Goal: Feedback & Contribution: Submit feedback/report problem

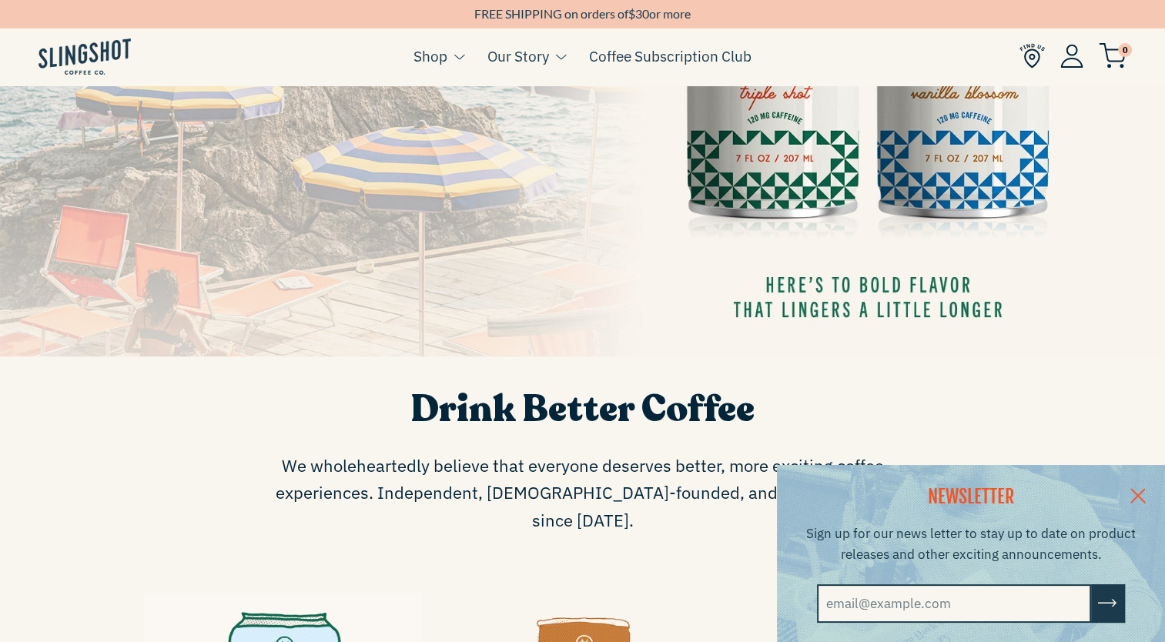
scroll to position [770, 0]
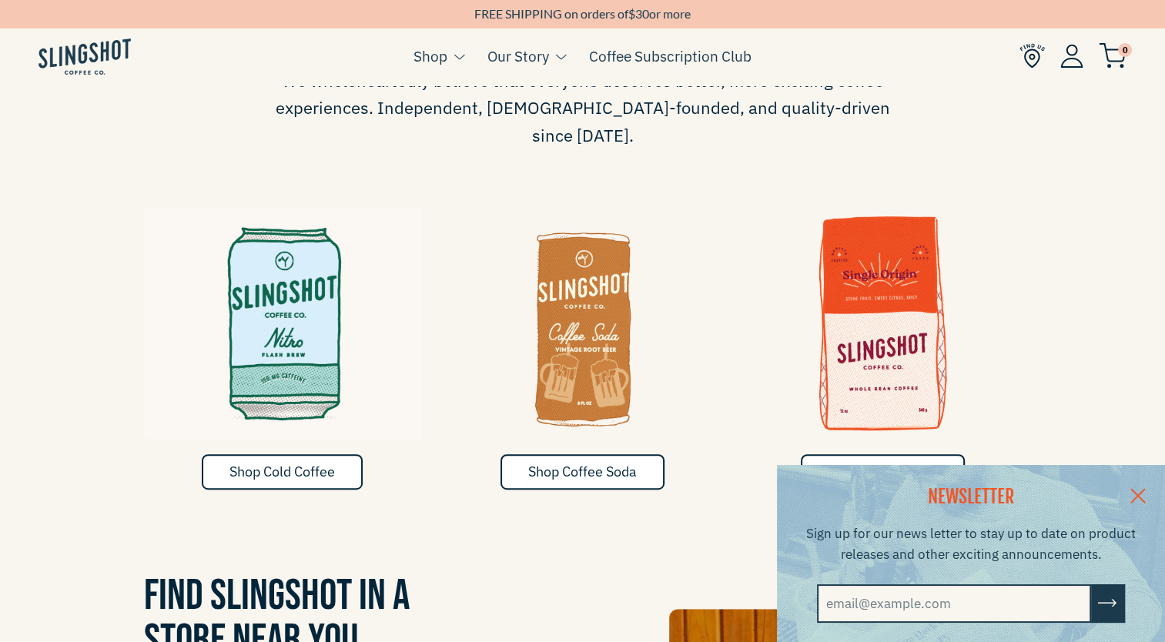
click at [1150, 494] on link at bounding box center [1138, 494] width 54 height 59
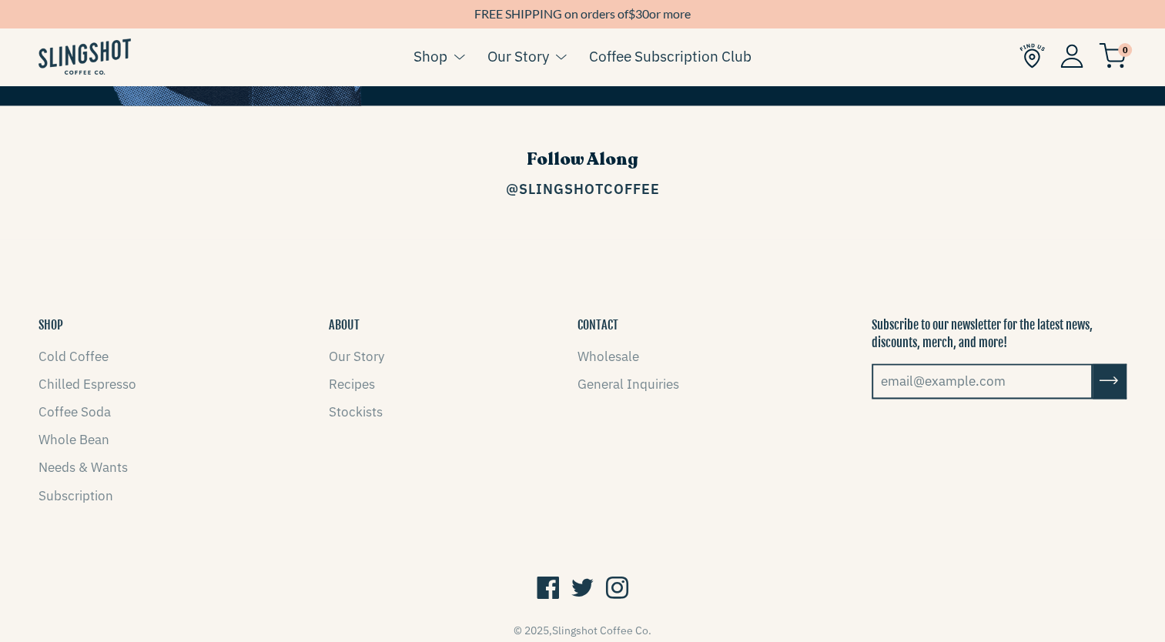
scroll to position [2261, 0]
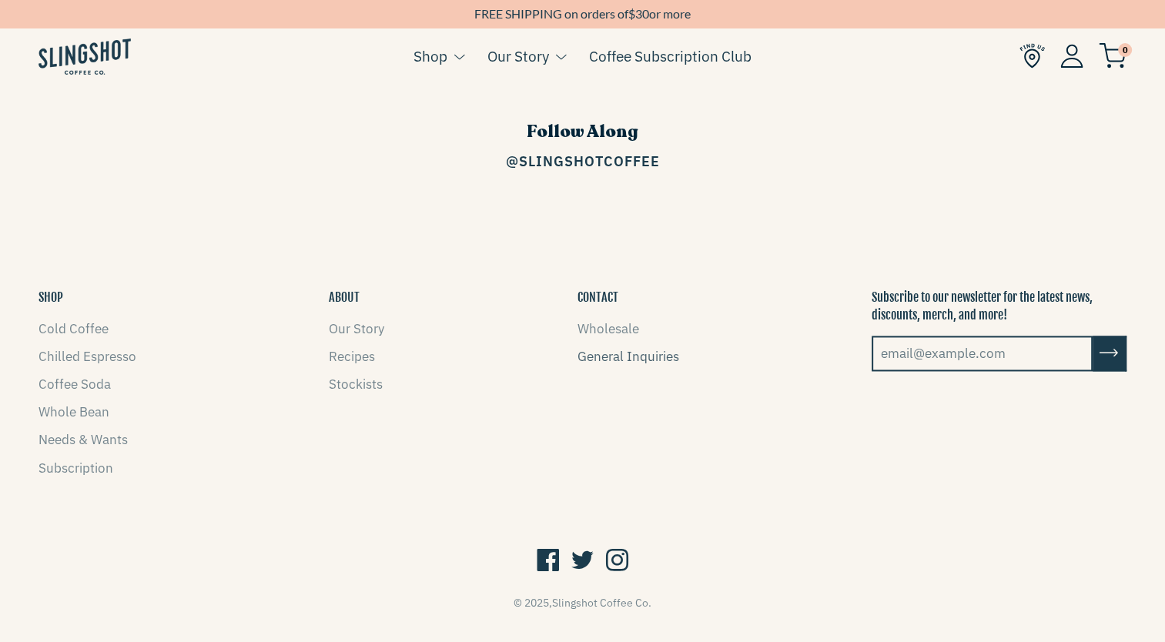
click at [611, 348] on link "General Inquiries" at bounding box center [629, 356] width 102 height 17
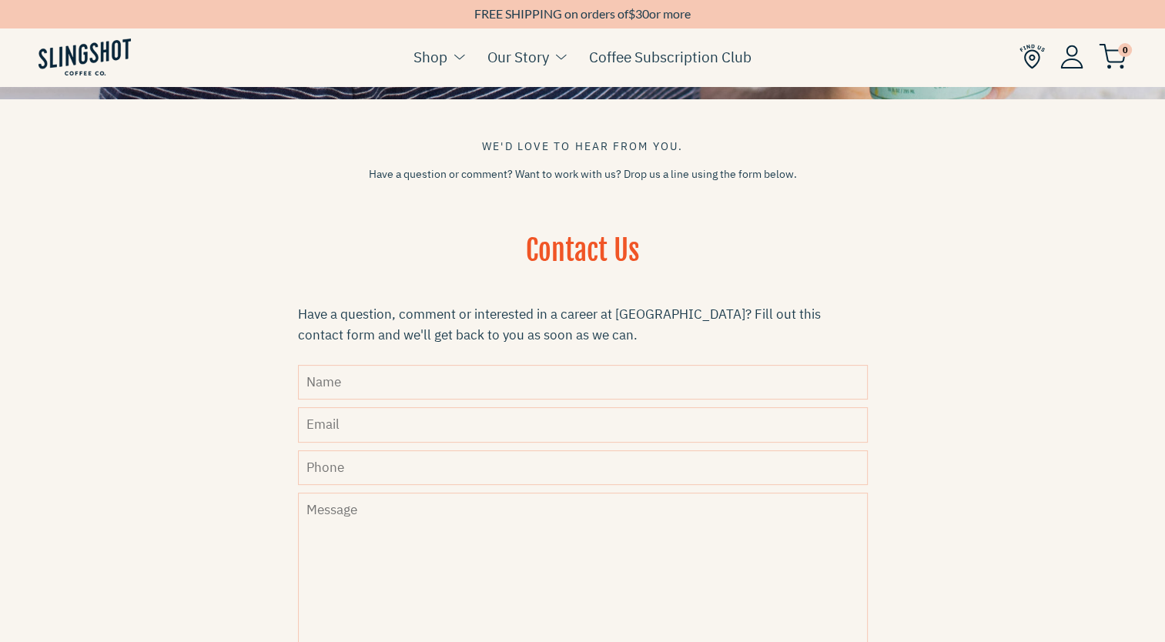
scroll to position [385, 0]
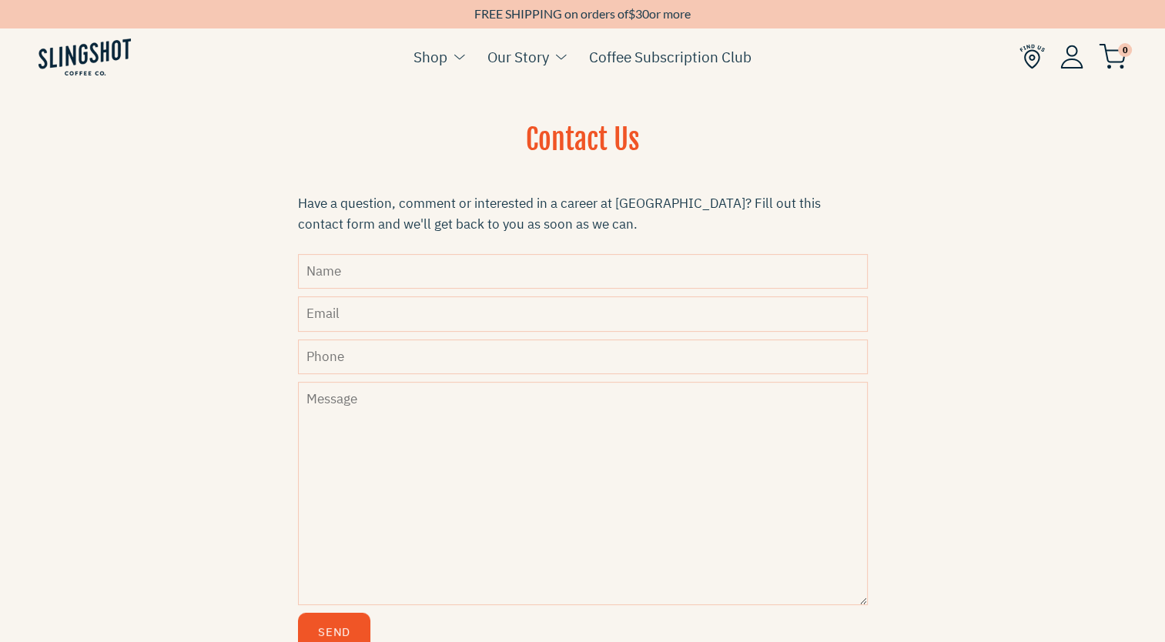
click at [437, 273] on input "Name" at bounding box center [583, 271] width 570 height 35
click at [179, 334] on section "We'd love to hear from you. Have a question or comment? Want to work with us? D…" at bounding box center [582, 156] width 1165 height 1029
click at [503, 275] on input "Name" at bounding box center [583, 271] width 570 height 35
click at [179, 414] on section "We'd love to hear from you. Have a question or comment? Want to work with us? D…" at bounding box center [582, 156] width 1165 height 1029
drag, startPoint x: 216, startPoint y: 485, endPoint x: 387, endPoint y: 297, distance: 254.1
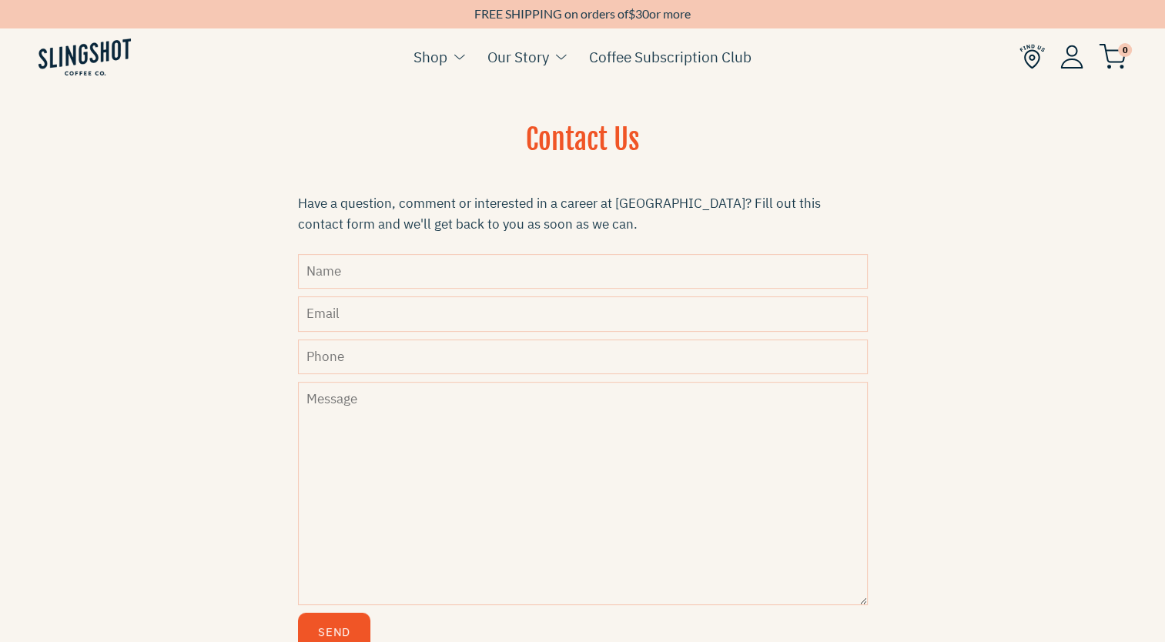
click at [216, 485] on section "We'd love to hear from you. Have a question or comment? Want to work with us? D…" at bounding box center [582, 156] width 1165 height 1029
click at [395, 272] on input "Name" at bounding box center [583, 271] width 570 height 35
type input "Gabrielle Rebecka Sullivan"
type input "needypawsypb@gmail.com"
type input "3146624140"
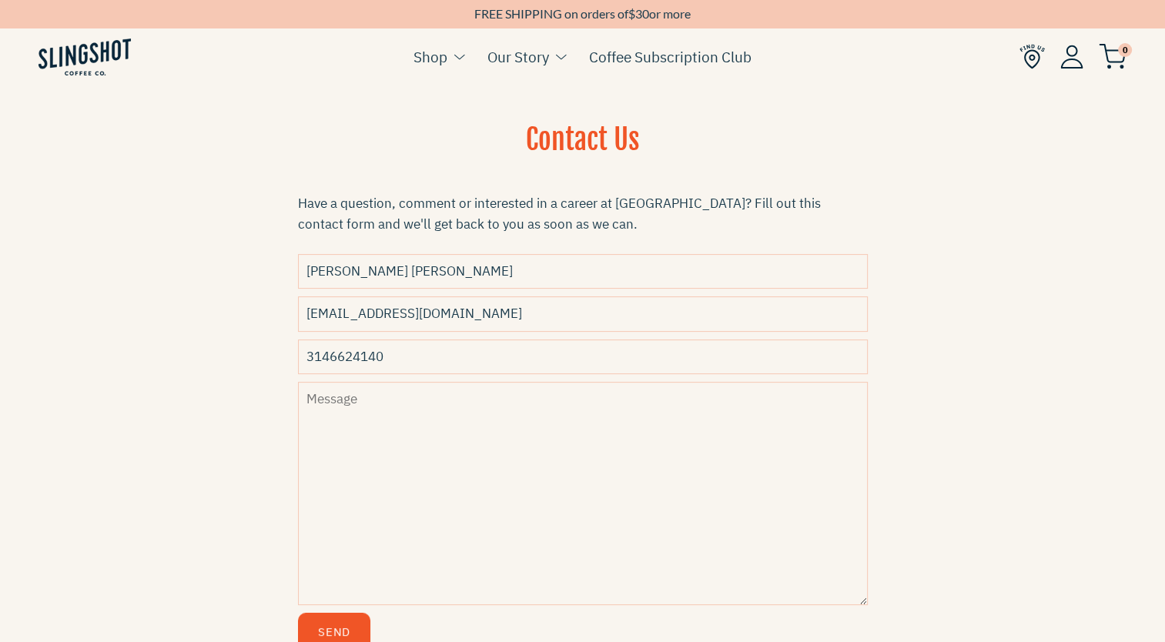
click at [391, 275] on input "Gabrielle Rebecka Sullivan" at bounding box center [583, 271] width 570 height 35
type input "Gabrielle Sullivan"
click at [229, 332] on section "We'd love to hear from you. Have a question or comment? Want to work with us? D…" at bounding box center [582, 156] width 1165 height 1029
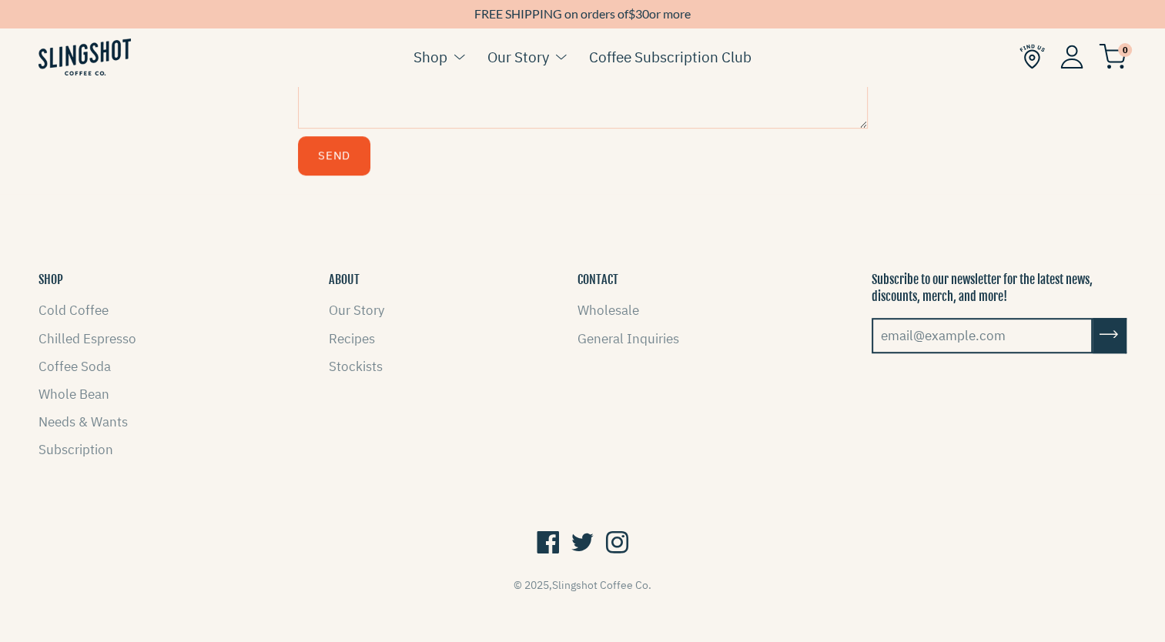
scroll to position [875, 0]
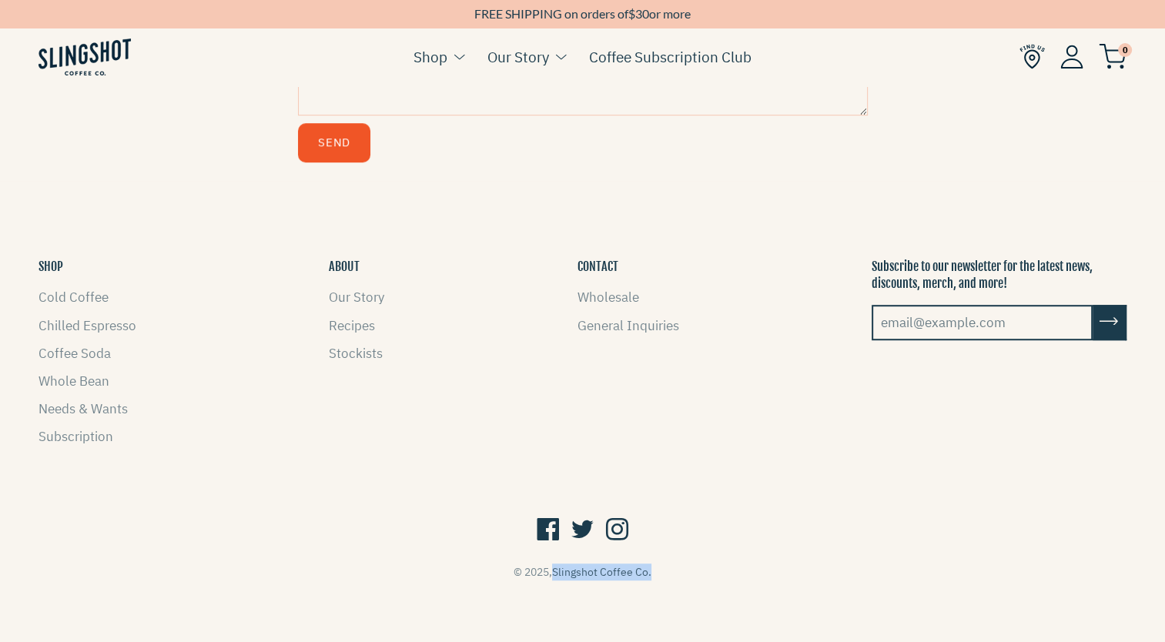
drag, startPoint x: 674, startPoint y: 560, endPoint x: 555, endPoint y: 557, distance: 118.7
click at [555, 564] on div "© 2025, Slingshot Coffee Co." at bounding box center [583, 572] width 1088 height 17
copy link "Slingshot Coffee Co."
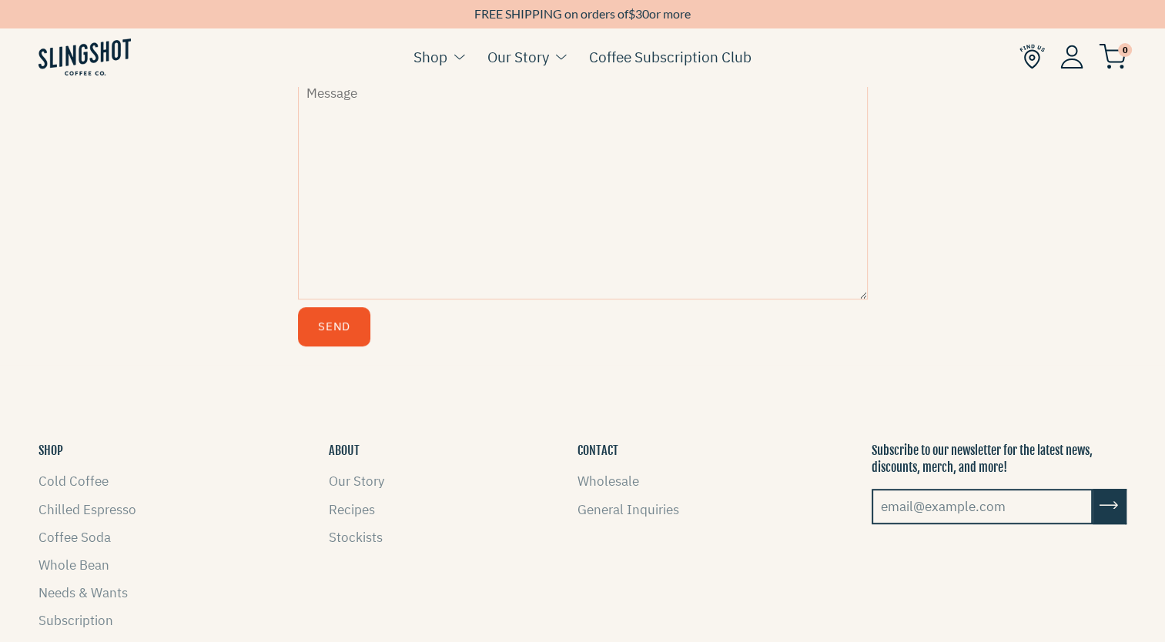
scroll to position [490, 0]
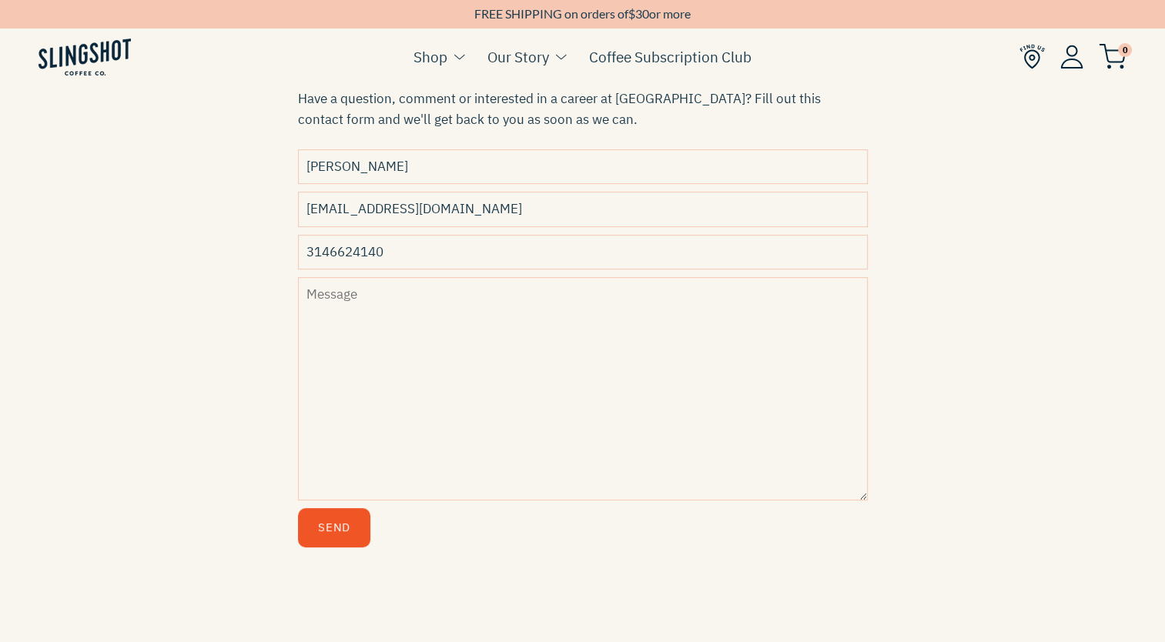
click at [404, 340] on textarea "Message" at bounding box center [583, 388] width 570 height 223
paste textarea "I hope this message finds you well! My name is Gabrielle Sullivan, and I’m reac…"
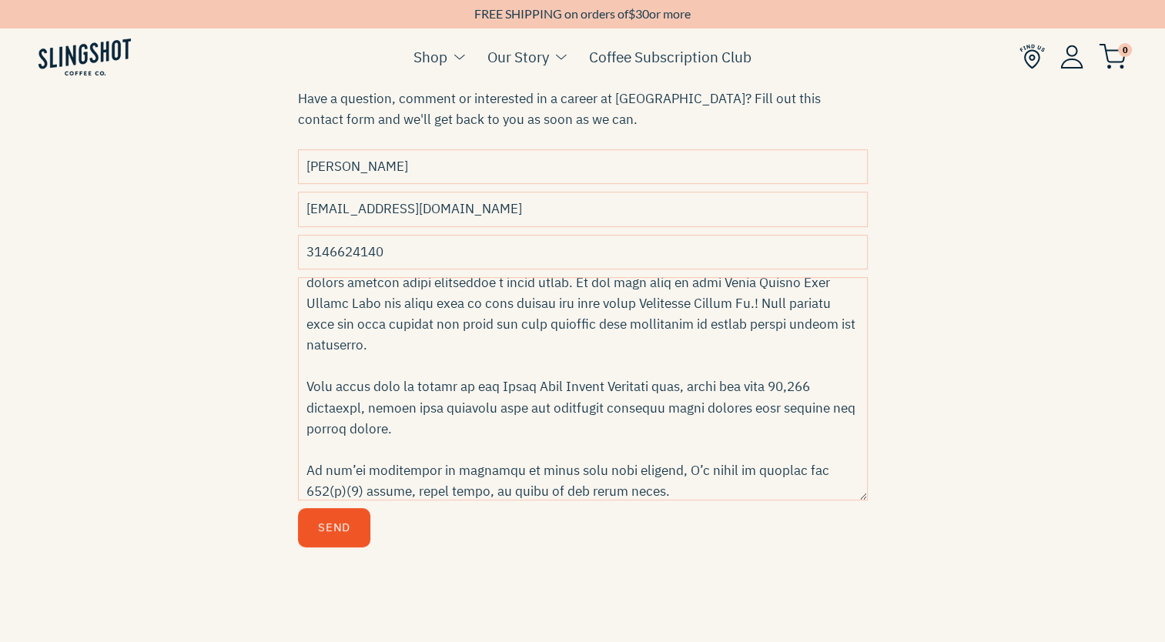
scroll to position [299, 0]
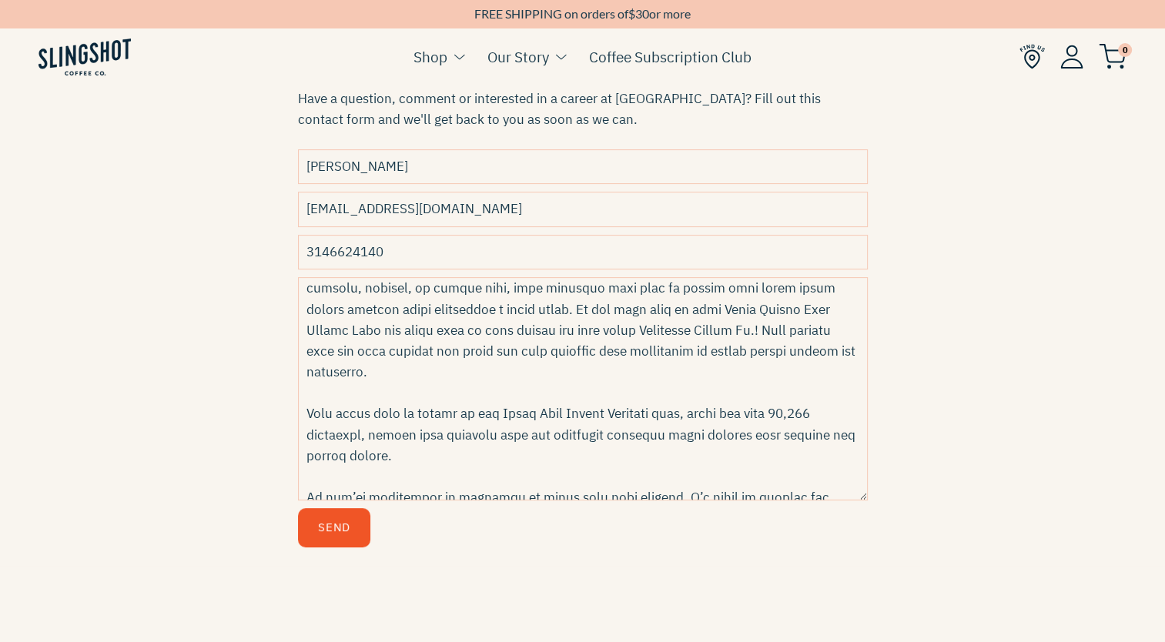
type textarea "I hope this message finds you well! My name is Gabrielle Sullivan, and I’m reac…"
click at [182, 386] on section "We'd love to hear from you. Have a question or comment? Want to work with us? D…" at bounding box center [582, 51] width 1165 height 1029
click at [326, 531] on button "Send" at bounding box center [334, 527] width 72 height 39
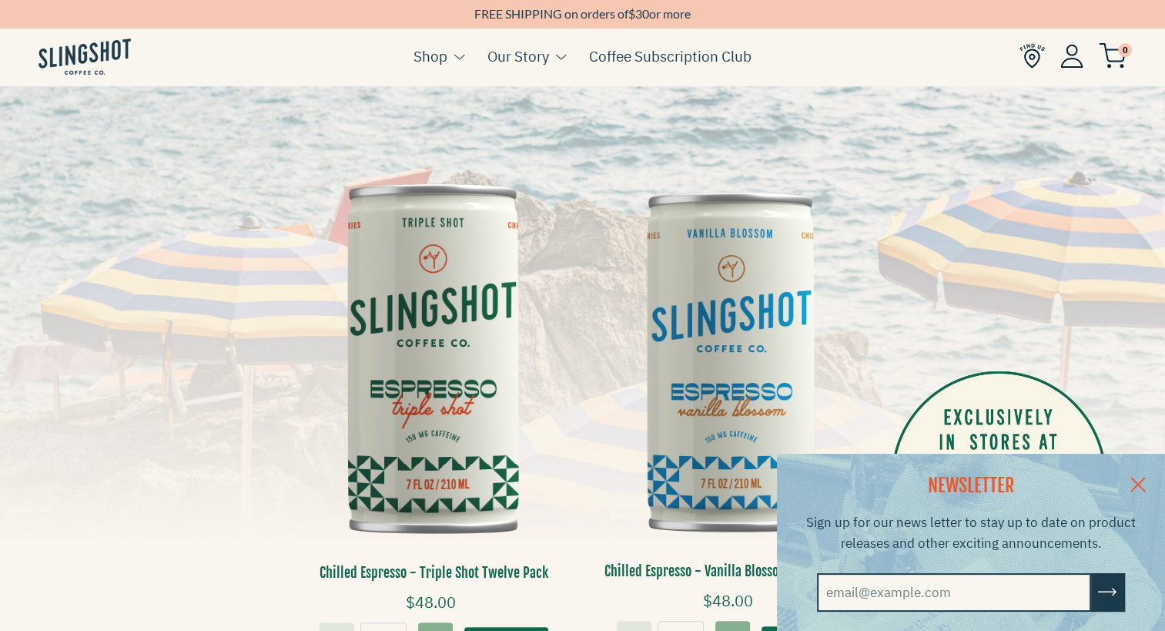
scroll to position [385, 0]
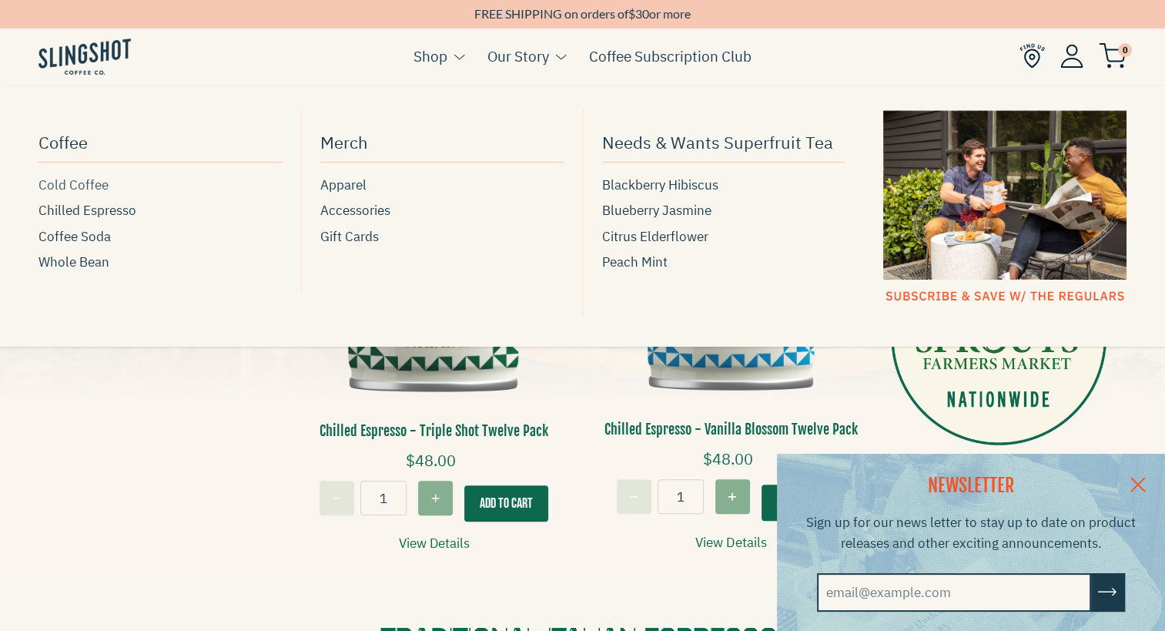
click at [64, 186] on span "Cold Coffee" at bounding box center [74, 185] width 70 height 21
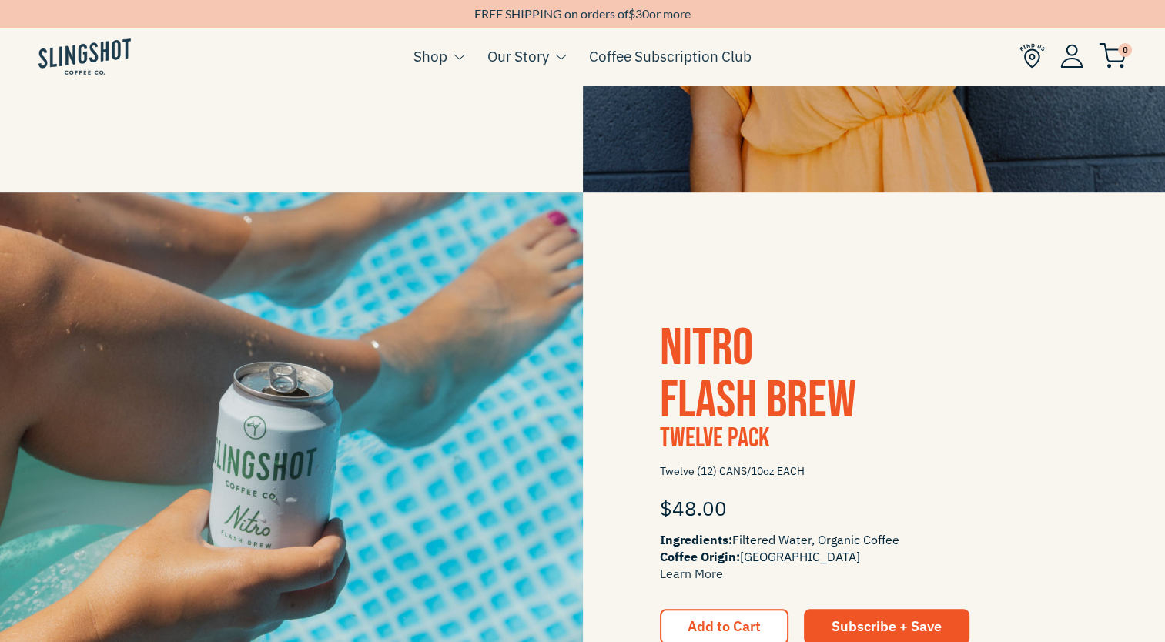
scroll to position [847, 0]
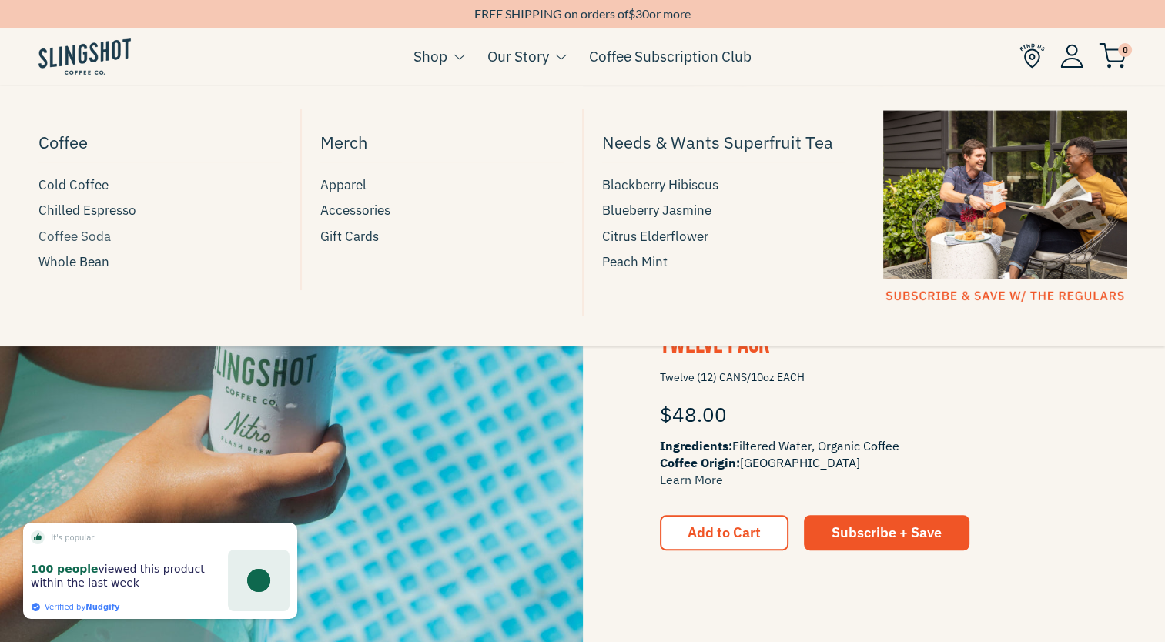
click at [79, 233] on span "Coffee Soda" at bounding box center [75, 236] width 72 height 21
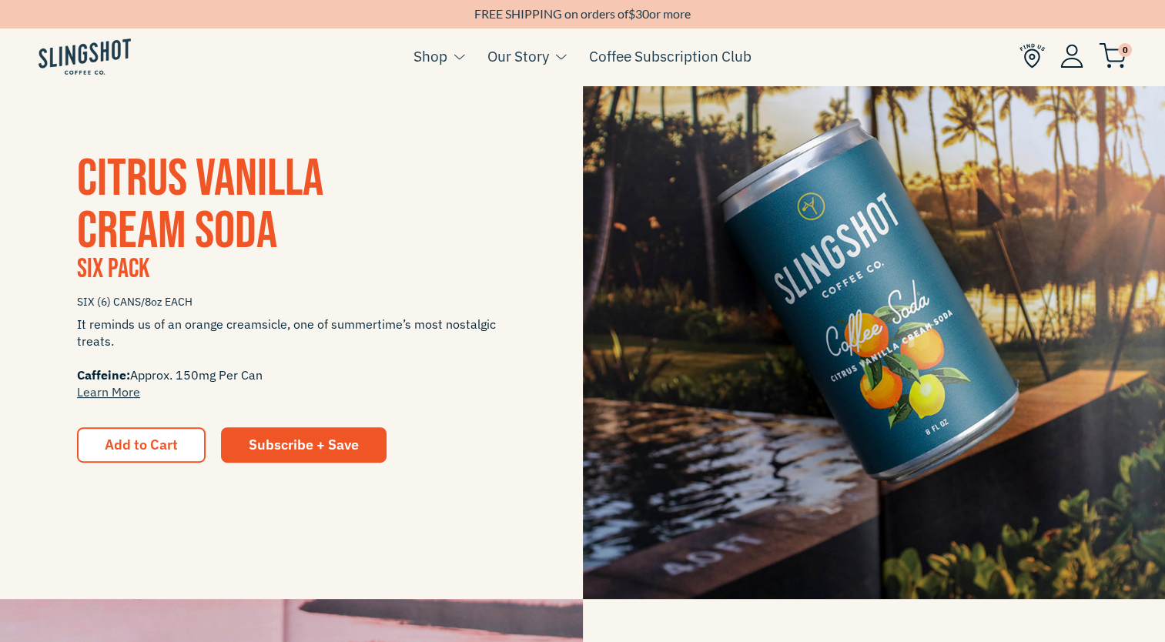
scroll to position [308, 0]
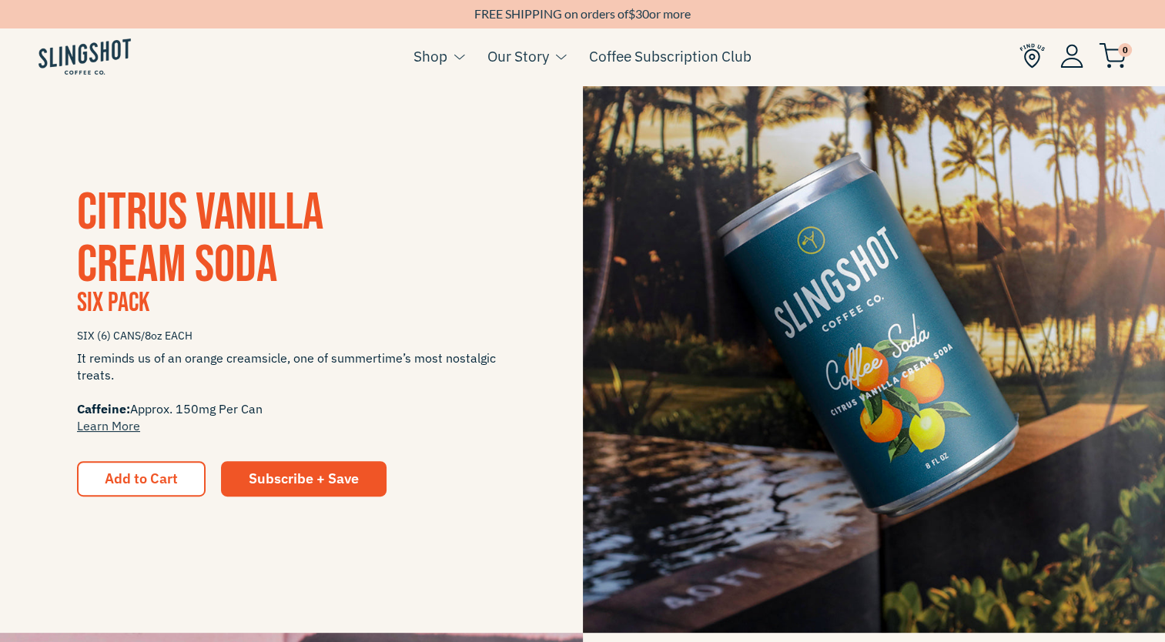
click at [210, 251] on span "CITRUS VANILLA CREAM SODA" at bounding box center [200, 239] width 246 height 115
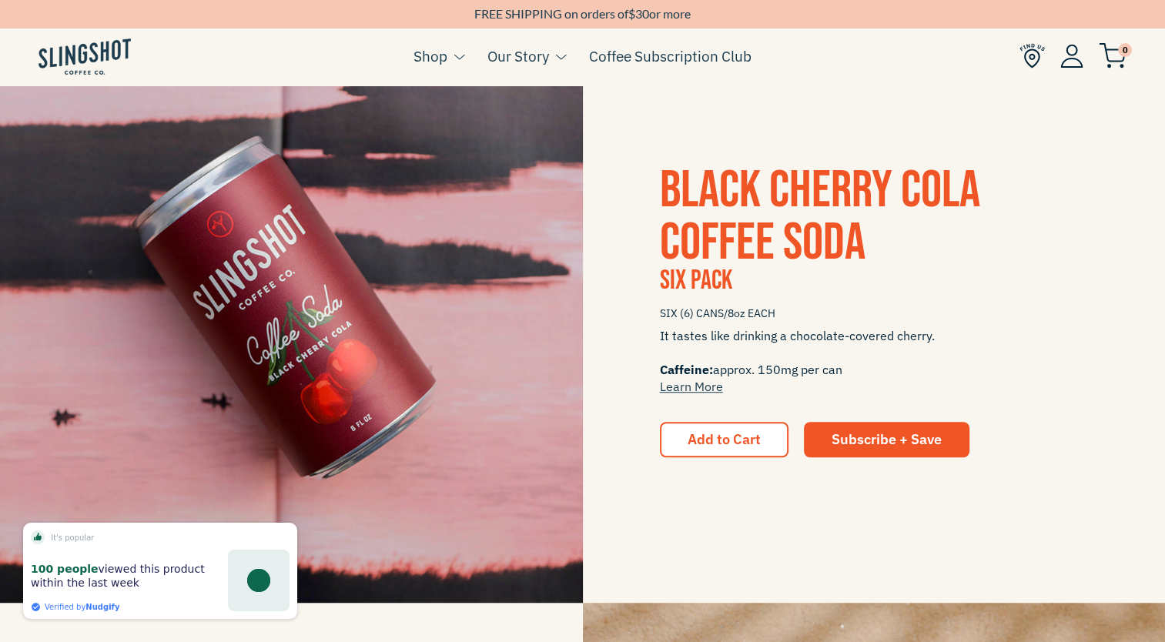
scroll to position [924, 0]
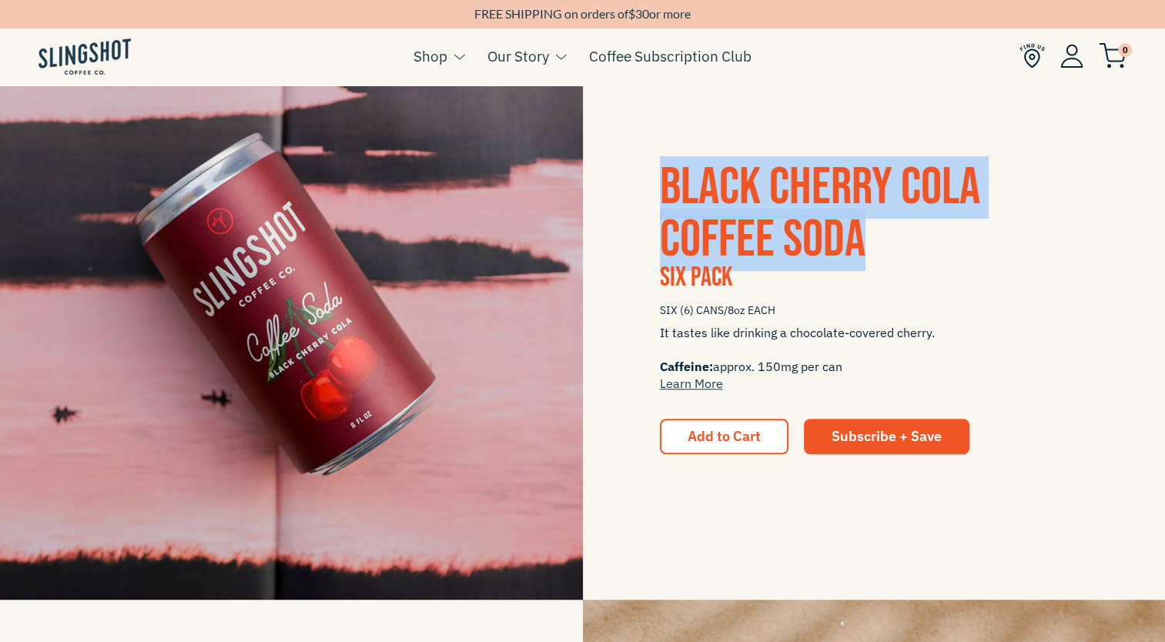
drag, startPoint x: 897, startPoint y: 240, endPoint x: 660, endPoint y: 183, distance: 243.1
click at [660, 183] on h3 "Black Cherry Cola Coffee Soda" at bounding box center [874, 214] width 429 height 105
copy span "Black Cherry Cola Coffee Soda"
